Goal: Check status: Check status

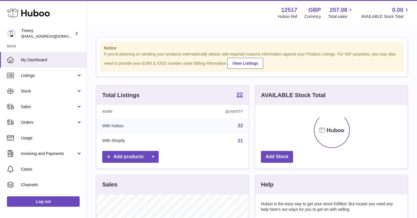
scroll to position [90, 152]
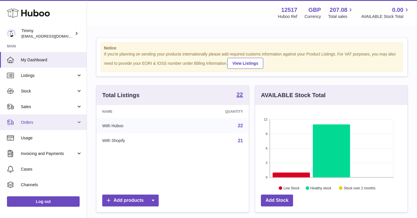
click at [61, 124] on span "Orders" at bounding box center [48, 123] width 55 height 6
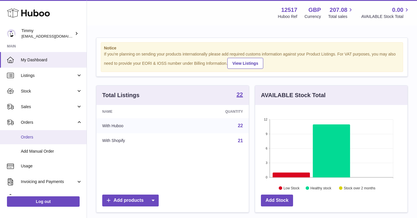
click at [51, 134] on link "Orders" at bounding box center [43, 137] width 87 height 14
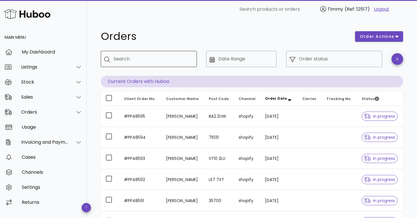
click at [139, 64] on div "Search" at bounding box center [153, 59] width 79 height 16
paste input "********"
type input "********"
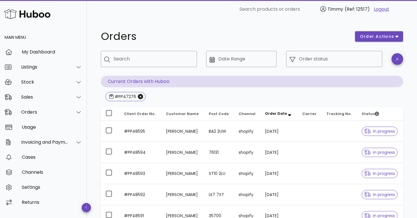
click at [236, 29] on div "Orders" at bounding box center [224, 36] width 254 height 17
click at [349, 63] on input "Order status" at bounding box center [339, 58] width 80 height 9
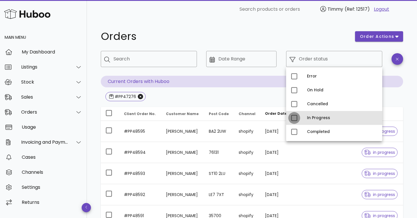
click at [295, 117] on div at bounding box center [294, 118] width 10 height 10
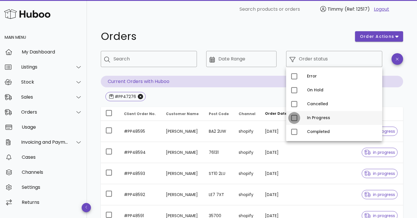
type input "**********"
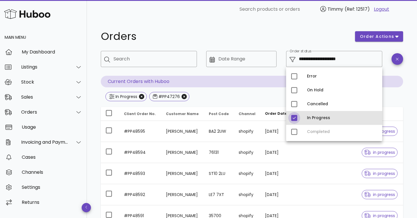
click at [295, 117] on div at bounding box center [294, 118] width 10 height 10
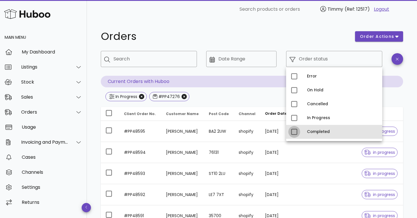
click at [295, 130] on div at bounding box center [294, 132] width 10 height 10
type input "**********"
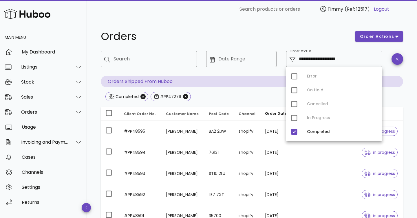
click at [264, 95] on div "Completed #PP47276" at bounding box center [252, 97] width 302 height 10
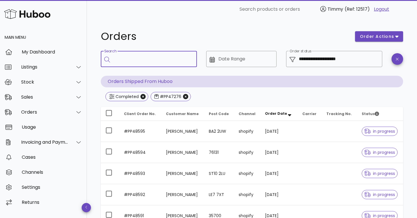
click at [171, 55] on input "Search" at bounding box center [153, 58] width 79 height 9
type input "*****"
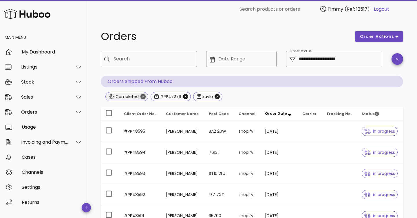
click at [143, 97] on icon "Close" at bounding box center [142, 96] width 5 height 5
click at [140, 96] on icon "Close" at bounding box center [140, 96] width 5 height 5
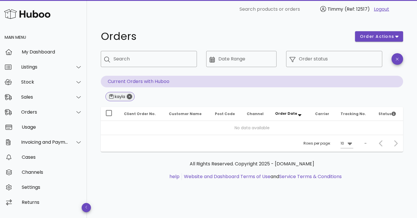
click at [131, 96] on icon "Close" at bounding box center [129, 96] width 5 height 5
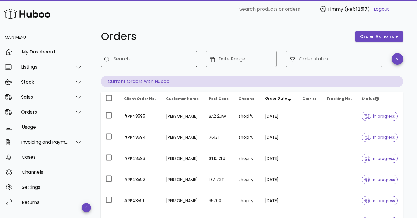
click at [135, 60] on input "Search" at bounding box center [153, 58] width 79 height 9
type input "*****"
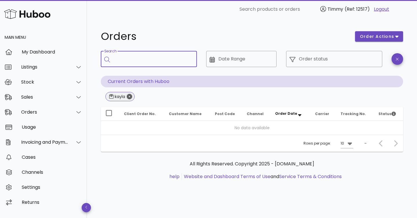
click at [130, 98] on icon "Close" at bounding box center [129, 96] width 5 height 5
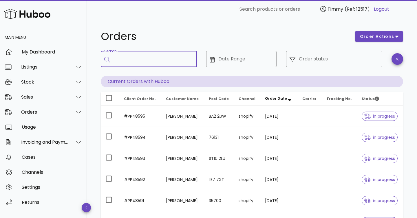
click at [136, 58] on input "Search" at bounding box center [153, 58] width 79 height 9
paste input "********"
type input "********"
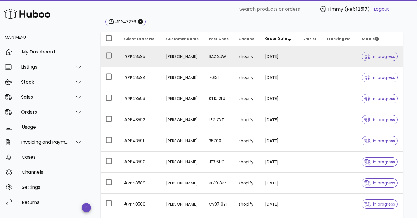
scroll to position [178, 0]
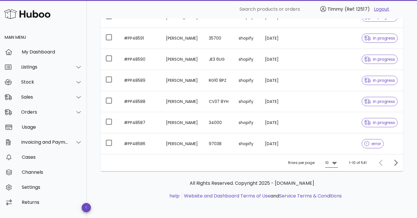
click at [335, 163] on icon at bounding box center [334, 163] width 4 height 3
click at [337, 197] on div "50" at bounding box center [333, 196] width 15 height 14
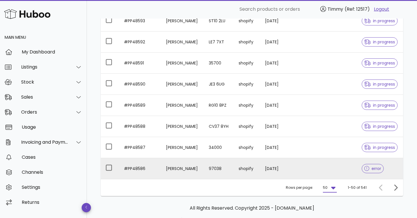
scroll to position [178, 0]
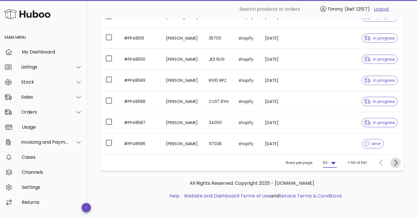
click at [398, 162] on icon "Next page" at bounding box center [395, 163] width 7 height 7
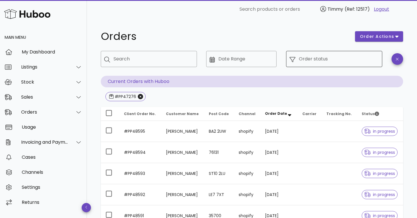
click at [359, 60] on input "Order status" at bounding box center [339, 58] width 80 height 9
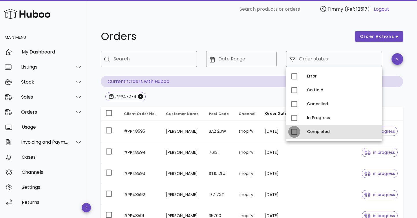
click at [294, 132] on div at bounding box center [294, 132] width 10 height 10
type input "**********"
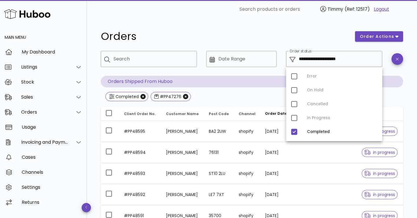
click at [304, 33] on h1 "Orders" at bounding box center [224, 36] width 247 height 10
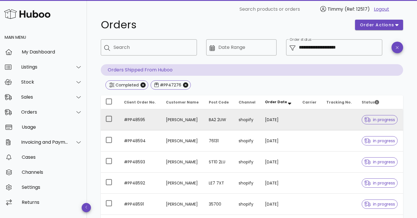
scroll to position [14, 0]
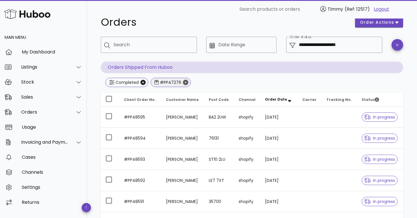
click at [185, 82] on icon "Close" at bounding box center [185, 82] width 5 height 5
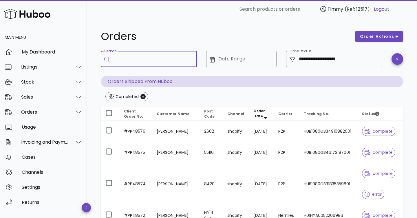
click at [138, 63] on input "Search" at bounding box center [153, 58] width 79 height 9
type input "*****"
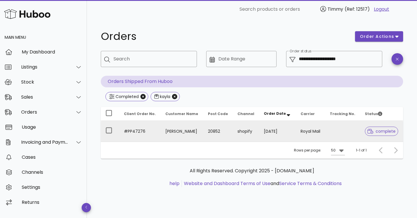
click at [305, 130] on td "Royal Mail" at bounding box center [310, 131] width 29 height 21
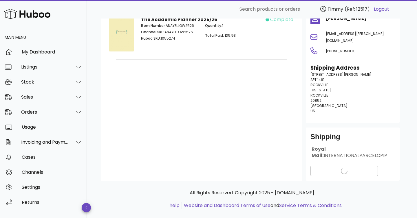
scroll to position [55, 0]
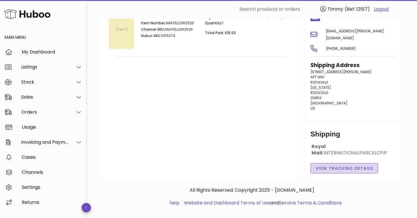
click at [358, 166] on span "View Tracking details" at bounding box center [344, 169] width 58 height 6
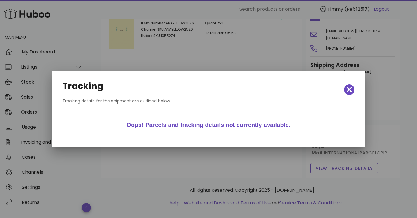
click at [252, 124] on div "Oops! Parcels and tracking details not currently available." at bounding box center [208, 125] width 287 height 19
click at [349, 92] on icon "button" at bounding box center [349, 90] width 5 height 8
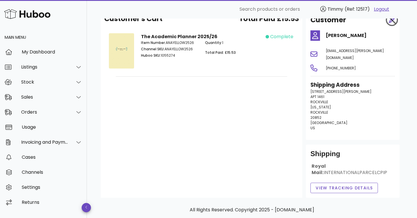
scroll to position [37, 0]
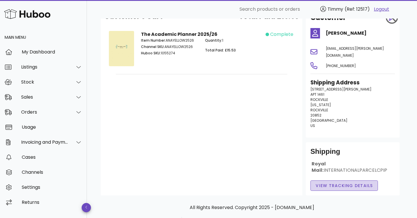
click at [352, 183] on span "View Tracking details" at bounding box center [344, 186] width 58 height 6
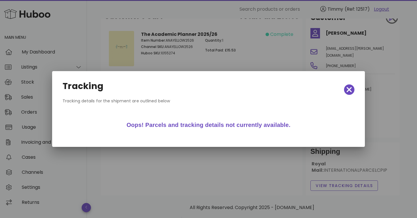
click at [262, 133] on div "Oops! Parcels and tracking details not currently available." at bounding box center [208, 125] width 287 height 19
click at [263, 125] on div "Oops! Parcels and tracking details not currently available." at bounding box center [208, 125] width 287 height 19
click at [351, 90] on icon "button" at bounding box center [349, 90] width 5 height 8
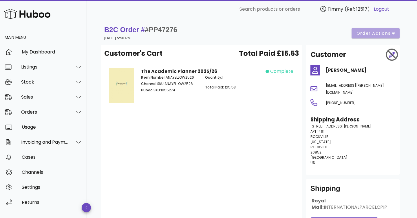
scroll to position [0, 0]
click at [393, 34] on div "B2C Order # #PP47276 18 August 2025 at 5:50 PM order actions" at bounding box center [251, 33] width 295 height 16
click at [397, 24] on div "B2C Order # #PP47276 18 August 2025 at 5:50 PM order actions" at bounding box center [252, 33] width 302 height 23
